Goal: Task Accomplishment & Management: Manage account settings

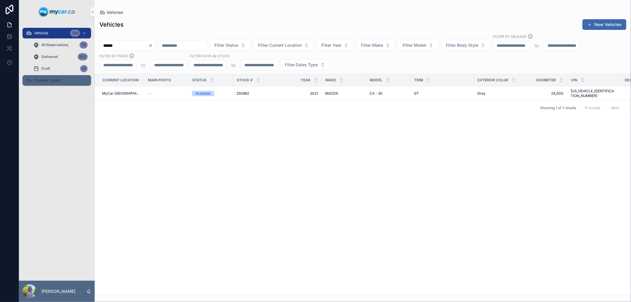
click at [31, 80] on icon "scrollable content" at bounding box center [29, 81] width 6 height 6
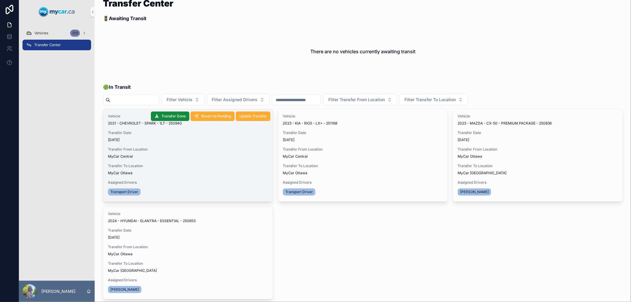
scroll to position [5, 0]
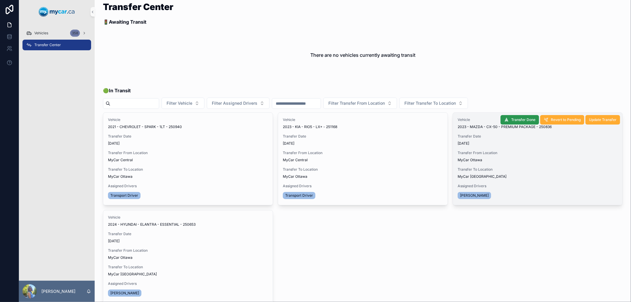
click at [520, 121] on span "Transfer Done" at bounding box center [523, 119] width 24 height 5
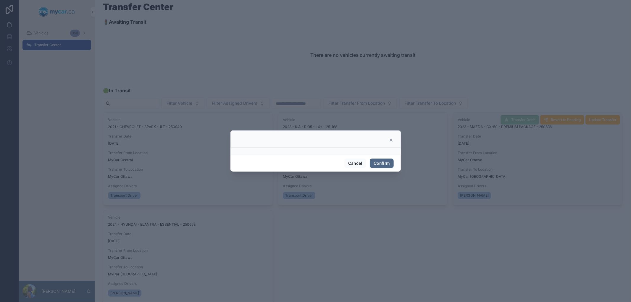
click at [384, 164] on button "Confirm" at bounding box center [382, 163] width 24 height 9
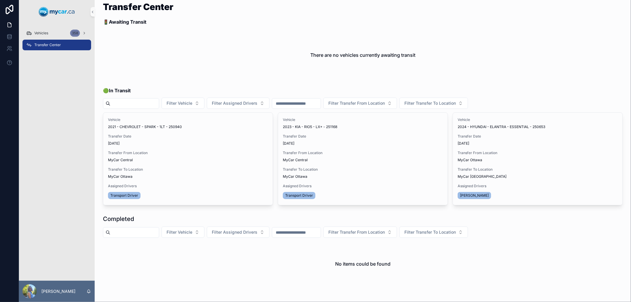
click at [501, 31] on div "Transfer Center 🚦 Awaiting Transit There are no vehicles currently awaiting tra…" at bounding box center [363, 39] width 520 height 75
click at [46, 30] on div "Vehicles 358" at bounding box center [57, 32] width 62 height 9
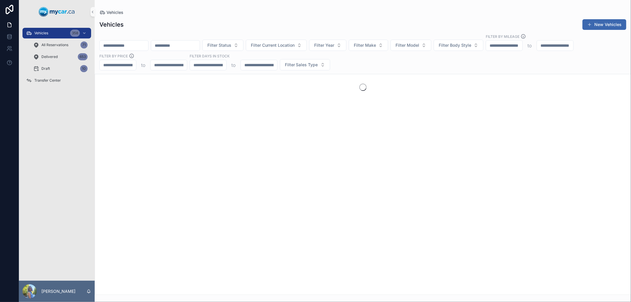
click at [126, 45] on input "scrollable content" at bounding box center [124, 45] width 49 height 8
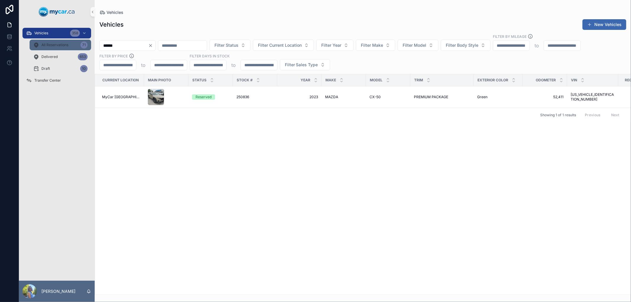
drag, startPoint x: 139, startPoint y: 47, endPoint x: 85, endPoint y: 46, distance: 54.2
click at [85, 46] on div "Vehicles 358 All Reservations 71 Delivered 653 Draft 10 Transfer Center [PERSON…" at bounding box center [325, 151] width 612 height 302
type input "******"
click at [230, 202] on div "Current Location Main Photo Status Stock # Year Make Model Trim Exterior Color …" at bounding box center [363, 184] width 536 height 220
click at [243, 96] on span "251081" at bounding box center [242, 97] width 12 height 5
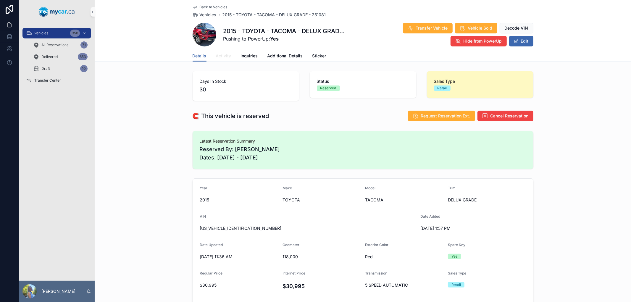
click at [220, 56] on span "Activity" at bounding box center [223, 56] width 15 height 6
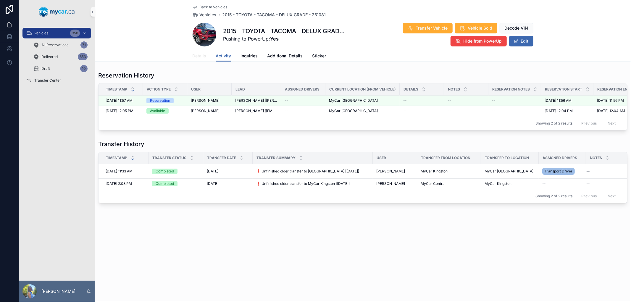
click at [198, 57] on span "Details" at bounding box center [200, 56] width 14 height 6
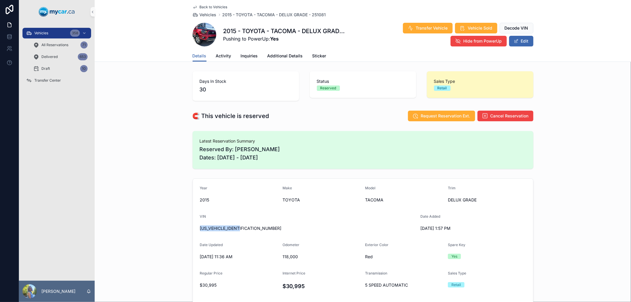
drag, startPoint x: 252, startPoint y: 230, endPoint x: 197, endPoint y: 227, distance: 54.8
click at [197, 227] on form "Year [DATE] Make TOYOTA Model TACOMA Trim DELUX GRADE VIN [US_VEHICLE_IDENTIFIC…" at bounding box center [363, 294] width 340 height 230
copy span "[US_VEHICLE_IDENTIFICATION_NUMBER]"
drag, startPoint x: 295, startPoint y: 30, endPoint x: 222, endPoint y: 34, distance: 73.2
click at [223, 34] on h1 "2015 - TOYOTA - TACOMA - DELUX GRADE - 251081" at bounding box center [284, 31] width 123 height 8
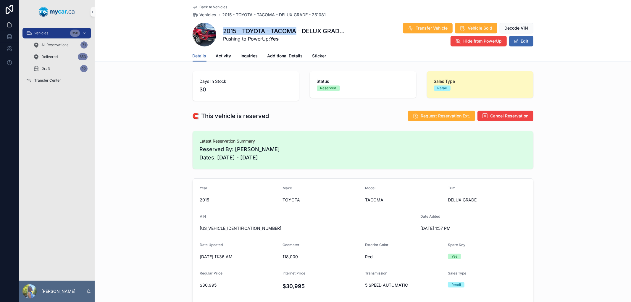
copy h1 "2015 - TOYOTA - TACOMA"
click at [516, 39] on span "scrollable content" at bounding box center [516, 41] width 5 height 5
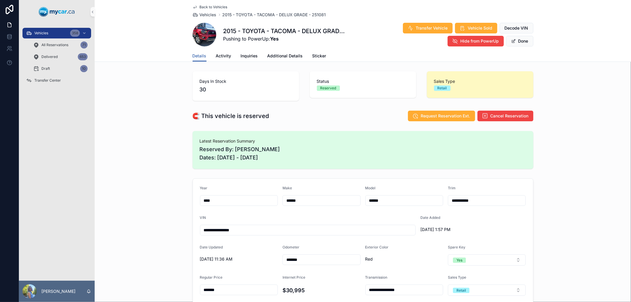
drag, startPoint x: 305, startPoint y: 260, endPoint x: 260, endPoint y: 259, distance: 45.9
click at [260, 259] on form "**********" at bounding box center [363, 296] width 340 height 235
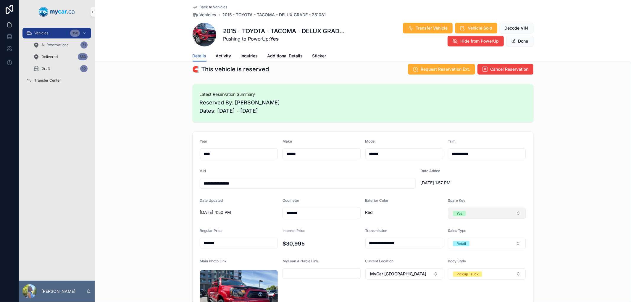
scroll to position [66, 0]
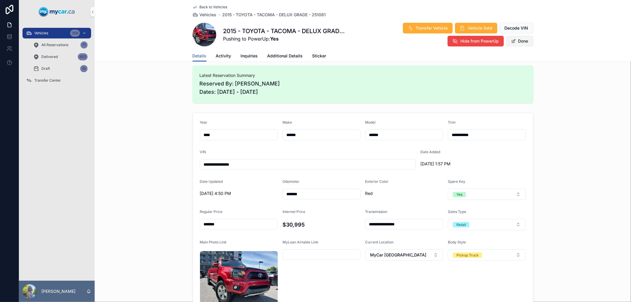
type input "*******"
click at [521, 40] on button "Done" at bounding box center [519, 41] width 27 height 11
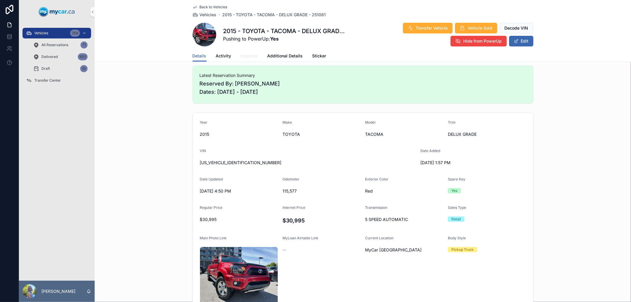
click at [247, 53] on span "Inquiries" at bounding box center [249, 56] width 17 height 6
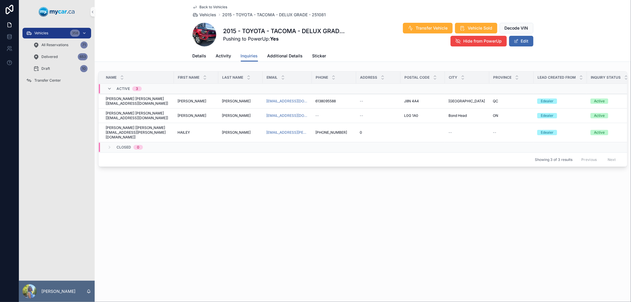
click at [61, 35] on div "Vehicles 358" at bounding box center [57, 32] width 62 height 9
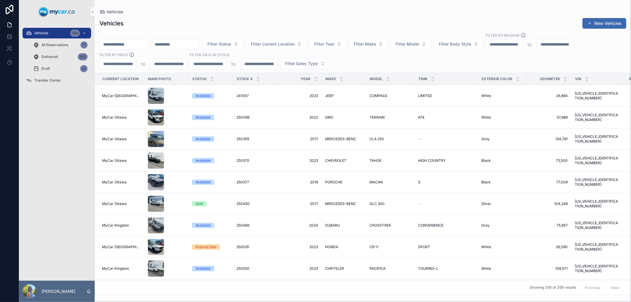
click at [148, 43] on input "scrollable content" at bounding box center [124, 44] width 49 height 8
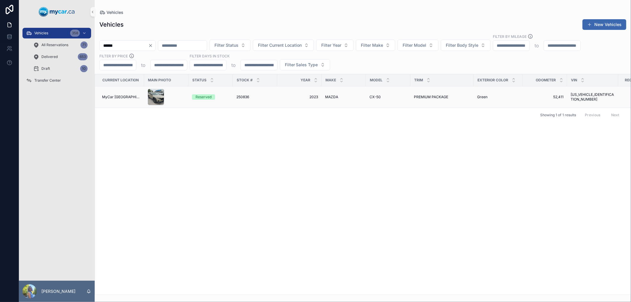
type input "******"
click at [238, 96] on span "250836" at bounding box center [242, 97] width 13 height 5
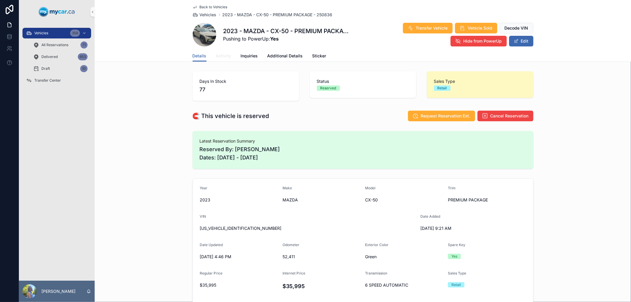
click at [216, 57] on span "Activity" at bounding box center [223, 56] width 15 height 6
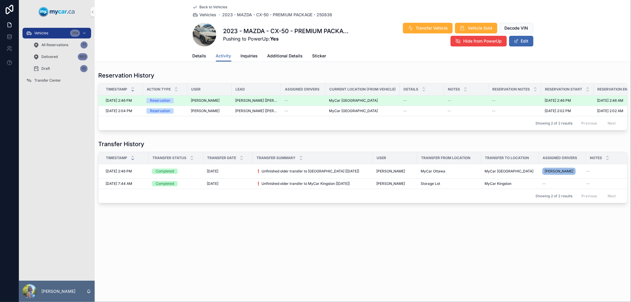
click at [161, 99] on div "Reservation" at bounding box center [160, 100] width 20 height 5
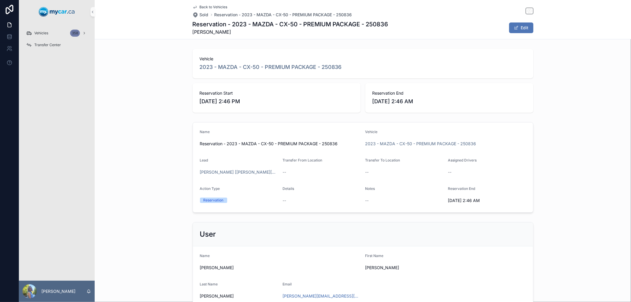
click at [525, 25] on button "Edit" at bounding box center [521, 27] width 24 height 11
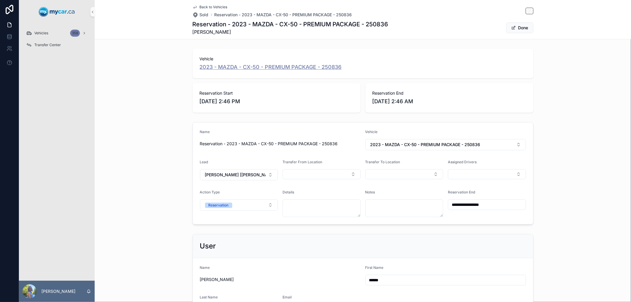
click at [219, 67] on span "2023 - MAZDA - CX-50 - PREMIUM PACKAGE - 250836" at bounding box center [271, 67] width 142 height 8
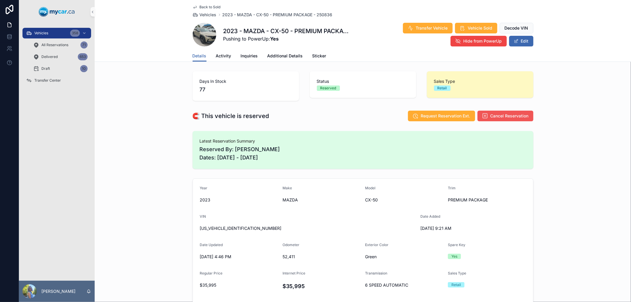
click at [494, 115] on span "Cancel Reservation" at bounding box center [510, 116] width 38 height 6
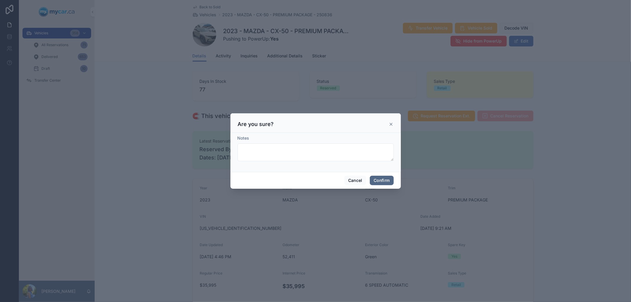
click at [382, 178] on button "Confirm" at bounding box center [382, 180] width 24 height 9
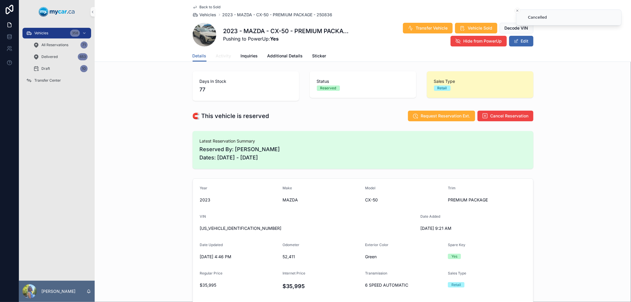
click at [225, 56] on span "Activity" at bounding box center [223, 56] width 15 height 6
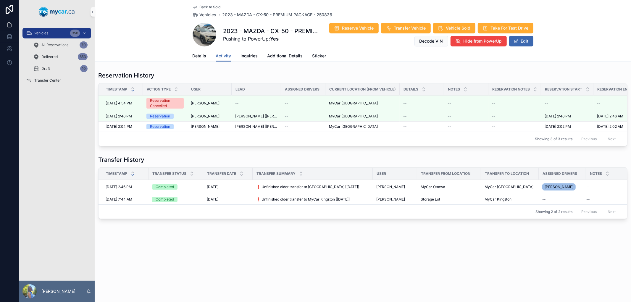
click at [152, 22] on div "Back to Sold Vehicles 2023 - MAZDA - CX-50 - PREMIUM PACKAGE - 250836 2023 - MA…" at bounding box center [363, 31] width 537 height 62
